Goal: Task Accomplishment & Management: Complete application form

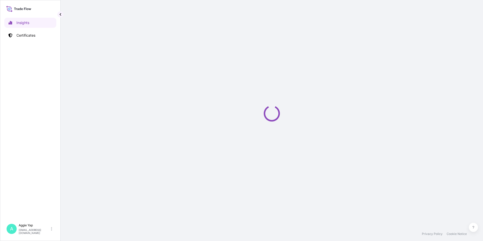
select select "2025"
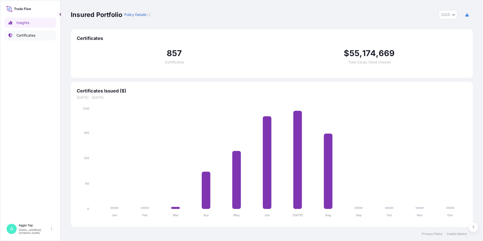
click at [39, 38] on link "Certificates" at bounding box center [30, 35] width 52 height 10
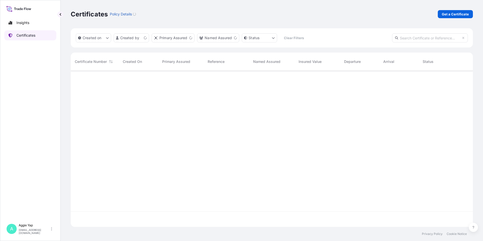
scroll to position [155, 398]
click at [444, 17] on link "Get a Certificate" at bounding box center [454, 14] width 35 height 8
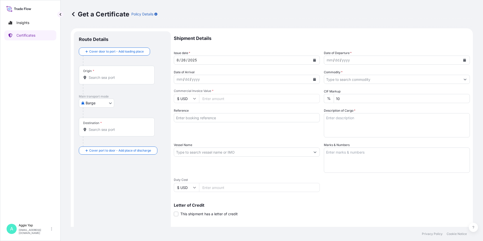
click at [105, 104] on body "Insights Certificates A [PERSON_NAME] [EMAIL_ADDRESS][DOMAIN_NAME] Get a Certif…" at bounding box center [241, 120] width 483 height 241
click at [100, 146] on div "Ocean Vessel" at bounding box center [97, 143] width 32 height 9
select select "Ocean Vessel"
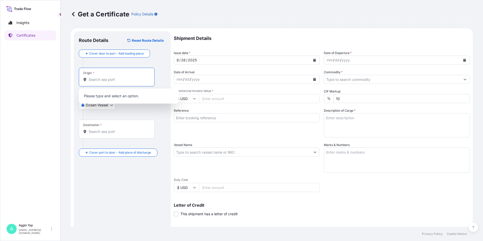
click at [109, 78] on input "Origin *" at bounding box center [119, 79] width 60 height 5
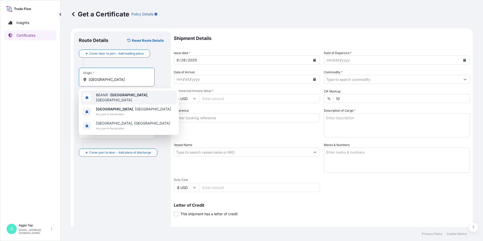
click at [137, 98] on span "BEANR - [GEOGRAPHIC_DATA] , [GEOGRAPHIC_DATA]" at bounding box center [135, 97] width 79 height 10
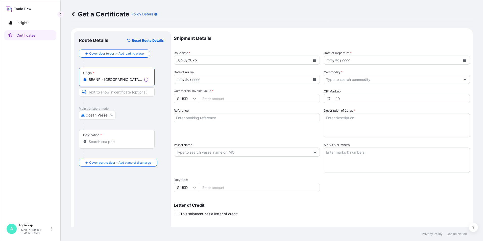
type input "BEANR - [GEOGRAPHIC_DATA], [GEOGRAPHIC_DATA]"
click at [101, 139] on div "Destination *" at bounding box center [117, 139] width 76 height 19
click at [101, 139] on input "Destination *" at bounding box center [119, 141] width 60 height 5
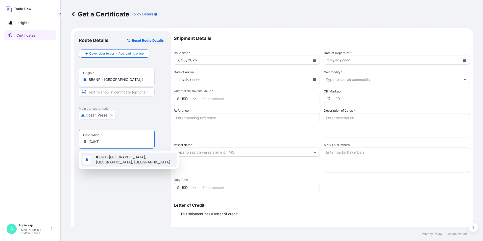
click at [122, 157] on span "IDJKT - [GEOGRAPHIC_DATA], [GEOGRAPHIC_DATA], [GEOGRAPHIC_DATA]" at bounding box center [135, 159] width 79 height 10
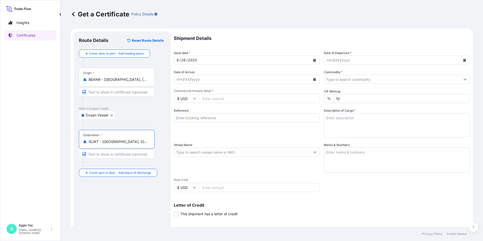
type input "IDJKT - [GEOGRAPHIC_DATA], [GEOGRAPHIC_DATA], [GEOGRAPHIC_DATA]"
click at [313, 60] on icon "Calendar" at bounding box center [314, 60] width 3 height 3
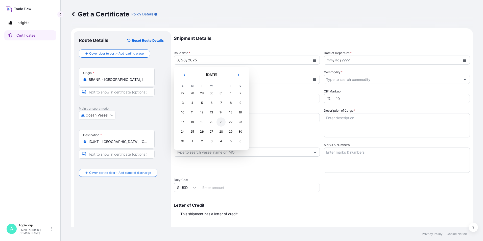
click at [221, 124] on div "21" at bounding box center [220, 121] width 9 height 9
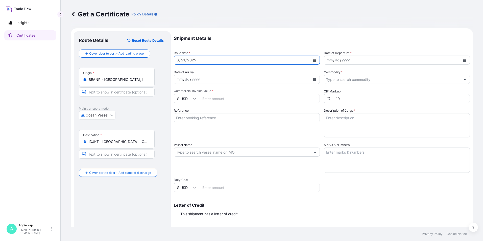
click at [460, 60] on button "Calendar" at bounding box center [464, 60] width 8 height 8
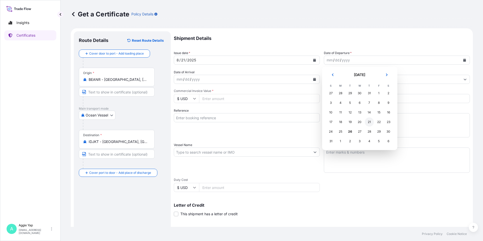
click at [369, 121] on div "21" at bounding box center [368, 121] width 9 height 9
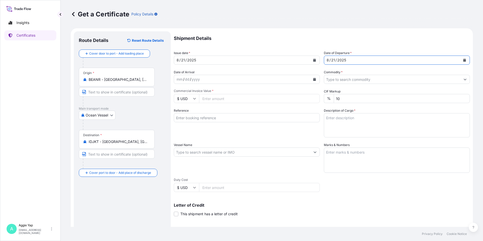
drag, startPoint x: 344, startPoint y: 71, endPoint x: 346, endPoint y: 73, distance: 2.7
click at [344, 71] on div "Commodity *" at bounding box center [397, 77] width 146 height 14
click at [349, 78] on input "Commodity *" at bounding box center [392, 79] width 136 height 9
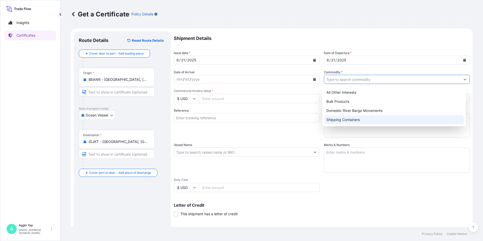
click at [354, 120] on div "Shipping Containers" at bounding box center [394, 119] width 140 height 9
type input "Shipping Containers"
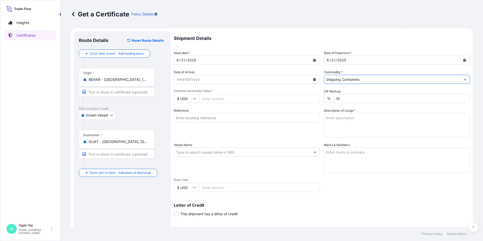
click at [229, 101] on input "Commercial Invoice Value *" at bounding box center [259, 98] width 121 height 9
type input "28179.20"
click at [208, 119] on input "Reference" at bounding box center [247, 117] width 146 height 9
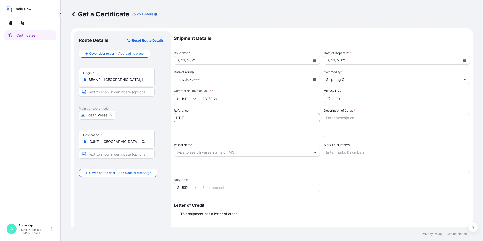
type input "PT TRITUNGGAL ARTHAMAKMUR"
click at [237, 132] on div "Reference PT TRITUNGGAL ARTHAMAKMUR" at bounding box center [247, 122] width 146 height 29
click at [222, 155] on input "Vessel Name" at bounding box center [242, 151] width 136 height 9
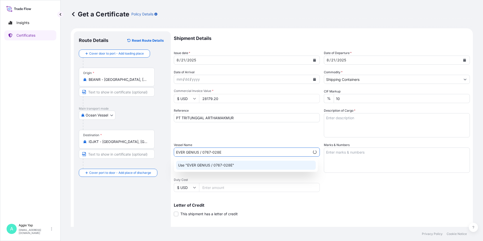
click at [213, 165] on p "Use "EVER GENIUS / 0767-028E"" at bounding box center [206, 165] width 56 height 5
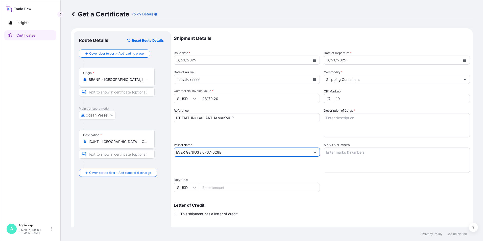
type input "EVER GENIUS / 0767-028E"
click at [373, 157] on textarea "Marks & Numbers" at bounding box center [397, 159] width 146 height 25
type textarea "AS PER BILL OF LADING"
click at [354, 129] on textarea "Description of Cargo *" at bounding box center [397, 125] width 146 height 24
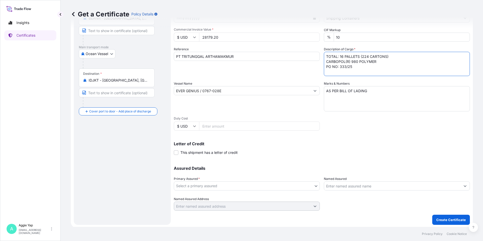
scroll to position [62, 0]
type textarea "TOTAL: 16 PALLETS (224 CARTONS) CARBOPOL(R) 980 POLYMER PO NO: 333/25"
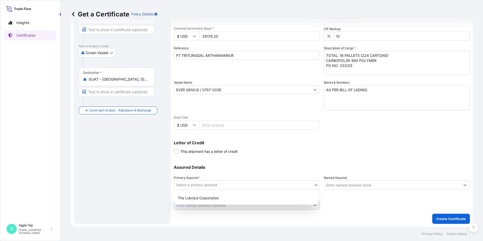
click at [194, 187] on body "Insights Certificates A [PERSON_NAME] [EMAIL_ADDRESS][DOMAIN_NAME] Get a Certif…" at bounding box center [241, 120] width 483 height 241
click at [197, 198] on div "The Lubrizol Corporation" at bounding box center [246, 197] width 140 height 9
select select "31566"
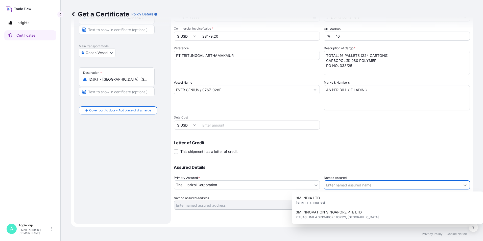
click at [352, 185] on input "Named Assured" at bounding box center [392, 184] width 136 height 9
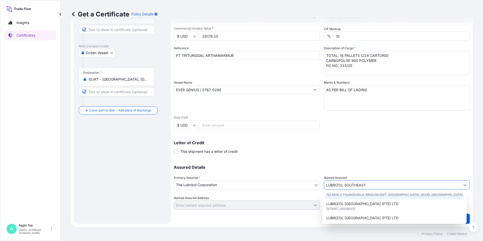
scroll to position [25, 0]
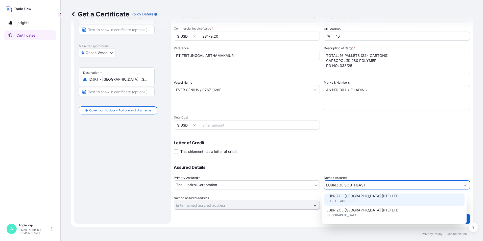
click at [351, 201] on span "[STREET_ADDRESS]" at bounding box center [340, 200] width 29 height 5
type input "LUBRIZOL [GEOGRAPHIC_DATA] (PTE) LTD"
type input "[STREET_ADDRESS]"
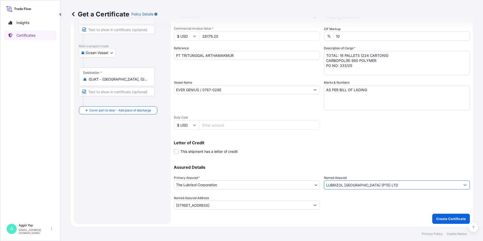
type input "LUBRIZOL [GEOGRAPHIC_DATA] (PTE) LTD"
click at [349, 161] on div "Assured Details Primary Assured * The Lubrizol Corporation The Lubrizol Corpora…" at bounding box center [322, 184] width 296 height 50
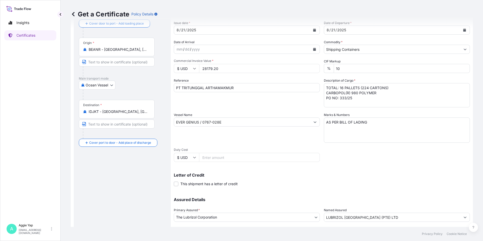
scroll to position [62, 0]
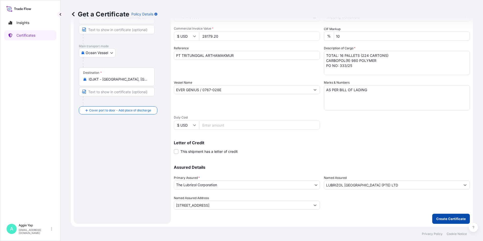
click at [436, 220] on p "Create Certificate" at bounding box center [451, 218] width 30 height 5
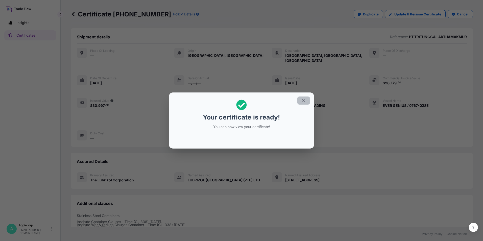
click at [302, 100] on icon "button" at bounding box center [303, 100] width 5 height 5
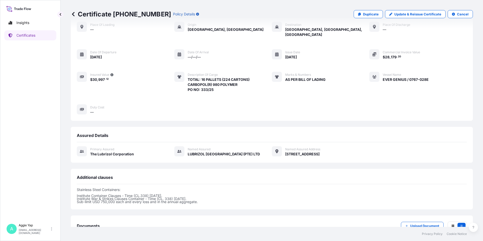
scroll to position [57, 0]
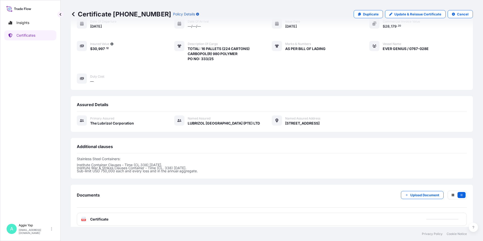
click at [112, 213] on div "PDF Certificate" at bounding box center [272, 219] width 390 height 13
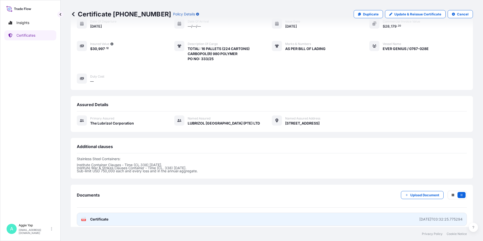
click at [114, 213] on link "PDF Certificate [DATE]T03:32:25.775294" at bounding box center [272, 219] width 390 height 13
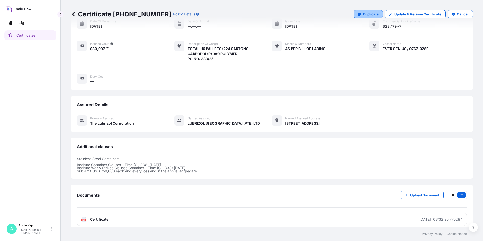
click at [363, 15] on p "Duplicate" at bounding box center [371, 14] width 16 height 5
select select "Ocean Vessel"
select select "31566"
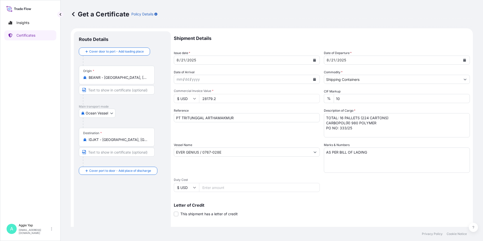
click at [251, 101] on input "28179.2" at bounding box center [259, 98] width 121 height 9
drag, startPoint x: 251, startPoint y: 101, endPoint x: 141, endPoint y: 108, distance: 110.5
click at [141, 108] on form "Route Details Cover door to port - Add loading place Place of loading Road / [G…" at bounding box center [272, 158] width 402 height 261
type input "80070.40"
click at [204, 137] on div "Reference PT TRITUNGGAL ARTHAMAKMUR" at bounding box center [247, 122] width 146 height 29
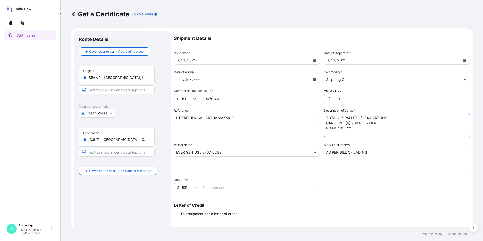
drag, startPoint x: 358, startPoint y: 129, endPoint x: 321, endPoint y: 124, distance: 37.4
click at [321, 124] on div "Shipment Details Issue date * [DATE] Date of Departure * [DATE] Date of Arrival…" at bounding box center [322, 151] width 296 height 241
drag, startPoint x: 324, startPoint y: 123, endPoint x: 384, endPoint y: 126, distance: 60.4
click at [384, 126] on textarea "TOTAL: 16 PALLETS (224 CARTONS) CARBOPOL(R) 980 POLYMER PO NO: 333/25" at bounding box center [397, 125] width 146 height 24
click at [448, 124] on textarea "TOTAL: 16 PALLETS (224 CARTONS) CARBOPOL(R) 980 POLYMER PO NO: 333/25" at bounding box center [397, 125] width 146 height 24
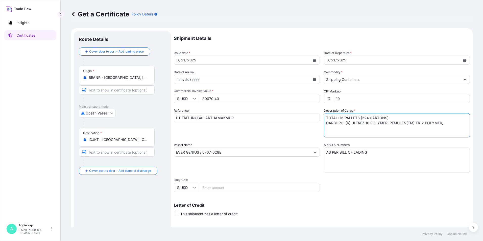
paste textarea "CARBOPOL(R) ULTREZ 10 POLYMER"
click at [365, 128] on textarea "TOTAL: 16 PALLETS (224 CARTONS) CARBOPOL(R) 980 POLYMER PO NO: 333/25" at bounding box center [397, 125] width 146 height 24
click at [395, 126] on textarea "TOTAL: 16 PALLETS (224 CARTONS) CARBOPOL(R) 980 POLYMER PO NO: 333/25" at bounding box center [397, 125] width 146 height 24
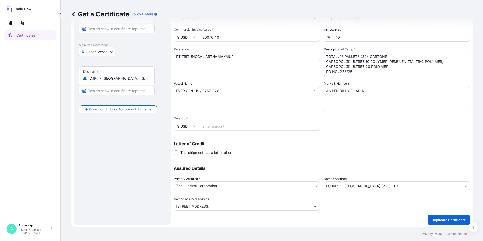
scroll to position [62, 0]
type textarea "TOTAL: 16 PALLETS (224 CARTONS) CARBOPOL(R) ULTREZ 10 POLYMER, PEMULEN(TM) TR-2…"
click at [380, 213] on div "Shipment Details Issue date * [DATE] Date of Departure * [DATE] Date of Arrival…" at bounding box center [322, 96] width 296 height 255
click at [457, 218] on p "Duplicate Certificate" at bounding box center [448, 218] width 34 height 5
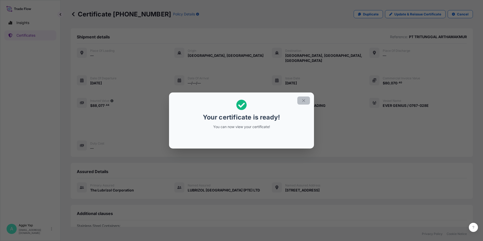
click at [305, 99] on icon "button" at bounding box center [303, 100] width 5 height 5
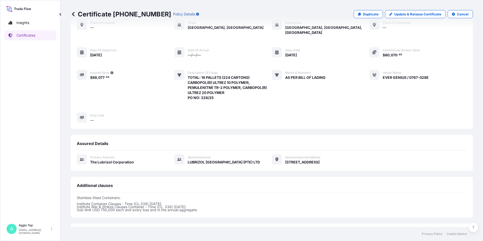
scroll to position [67, 0]
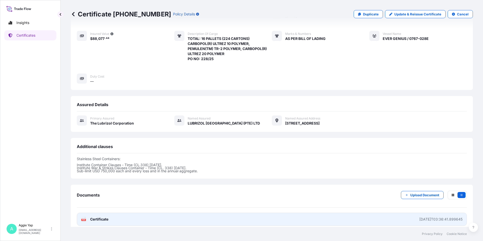
click at [230, 213] on link "PDF Certificate [DATE]T03:36:41.899645" at bounding box center [272, 219] width 390 height 13
click at [124, 220] on link "PDF Certificate [DATE]T03:36:41.899645" at bounding box center [272, 219] width 390 height 13
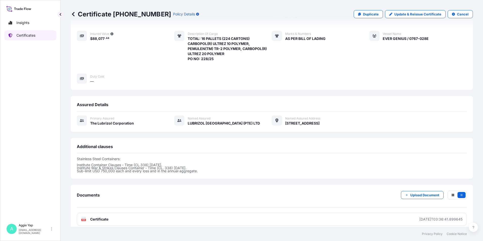
click at [32, 34] on p "Certificates" at bounding box center [25, 35] width 19 height 5
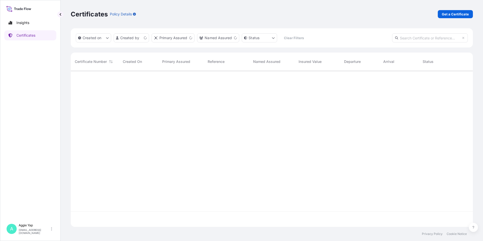
scroll to position [155, 398]
